Goal: Information Seeking & Learning: Learn about a topic

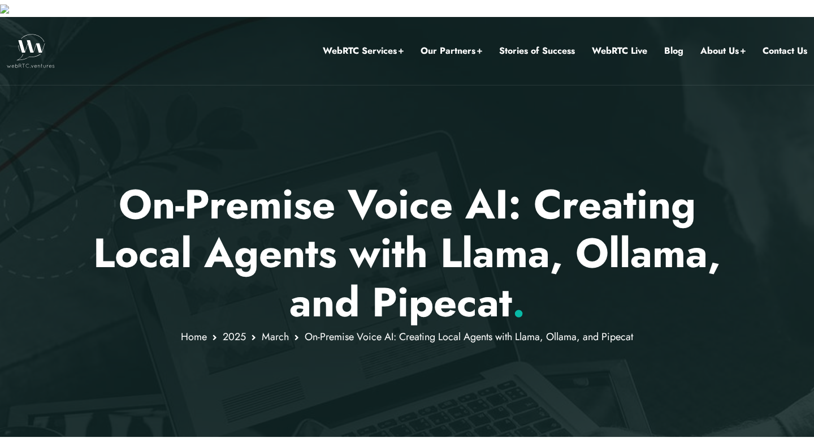
scroll to position [65, 0]
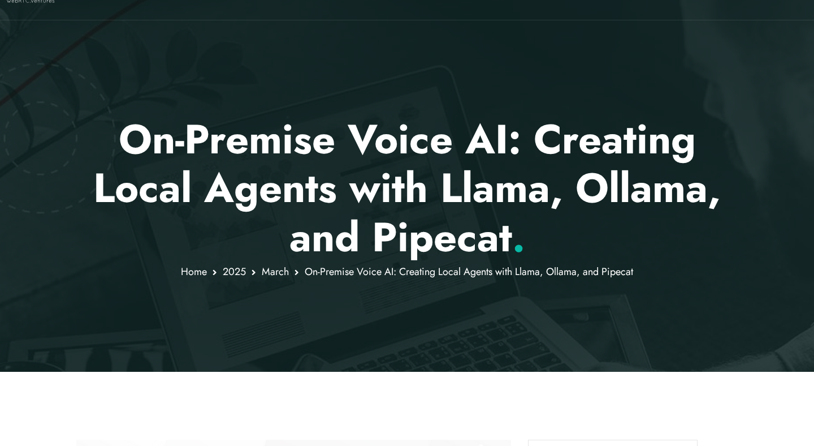
click at [370, 179] on h1 "On-Premise Voice AI: Creating Local Agents with Llama, Ollama, and Pipecat ." at bounding box center [407, 188] width 662 height 146
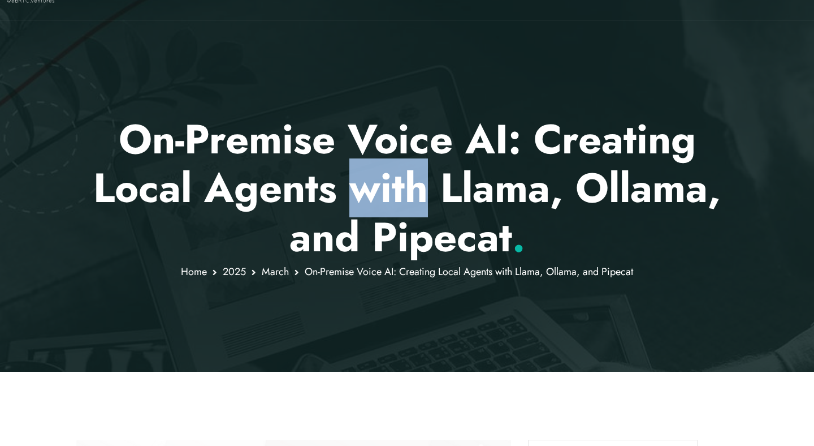
click at [370, 179] on h1 "On-Premise Voice AI: Creating Local Agents with Llama, Ollama, and Pipecat ." at bounding box center [407, 188] width 662 height 146
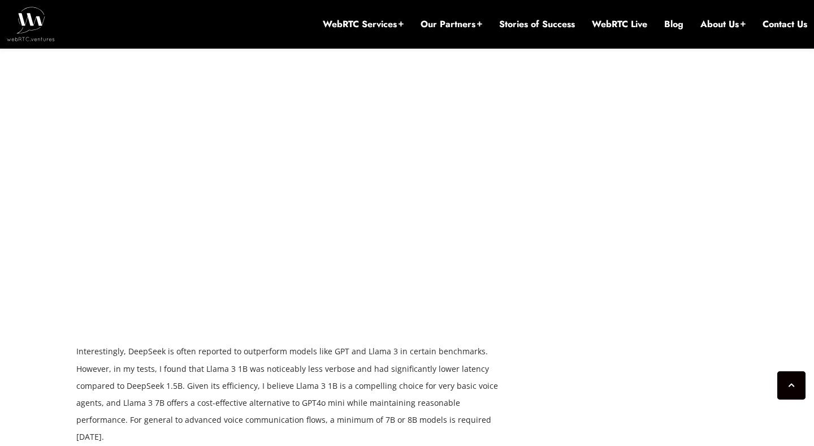
scroll to position [1533, 0]
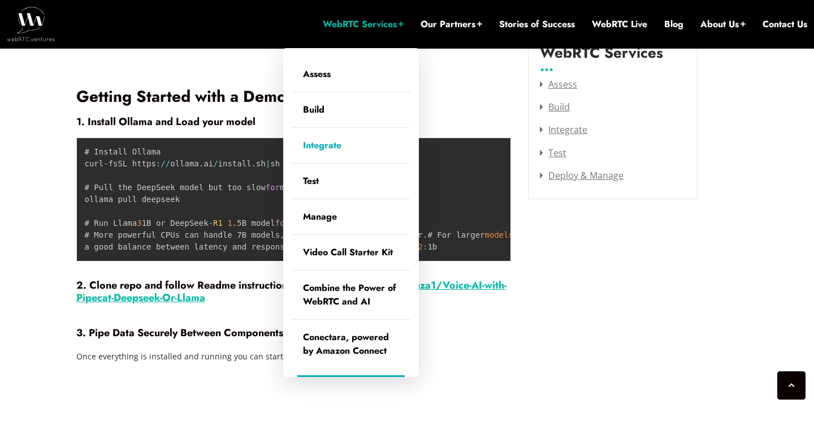
click at [292, 135] on link "Integrate" at bounding box center [351, 145] width 119 height 35
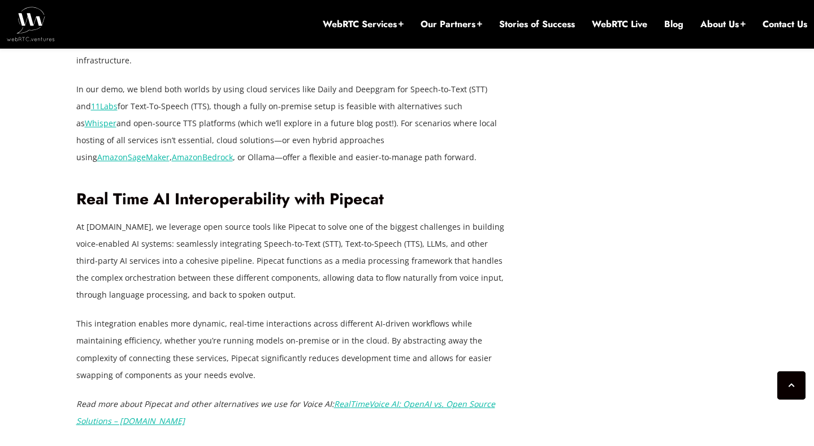
scroll to position [2679, 0]
